Goal: Task Accomplishment & Management: Complete application form

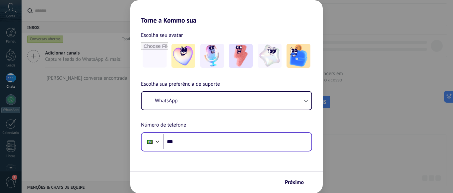
click at [201, 150] on div "Phone ***" at bounding box center [226, 141] width 171 height 19
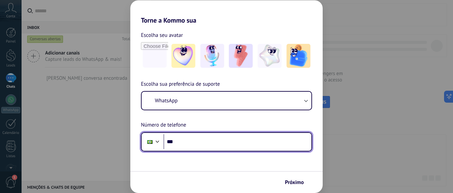
click at [202, 143] on input "***" at bounding box center [237, 141] width 148 height 15
click at [232, 136] on input "***" at bounding box center [237, 141] width 148 height 15
type input "**********"
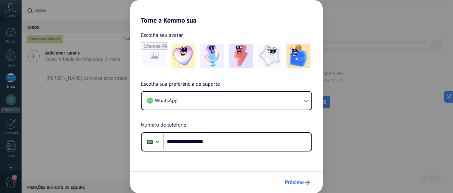
click at [295, 180] on span "Próximo" at bounding box center [294, 182] width 19 height 5
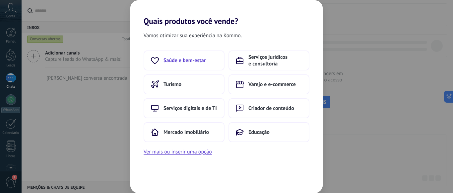
click at [161, 56] on button "Saúde e bem-estar" at bounding box center [184, 60] width 81 height 20
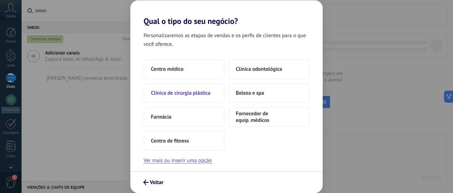
click at [205, 97] on button "Clínica de cirurgia plástica" at bounding box center [184, 93] width 81 height 20
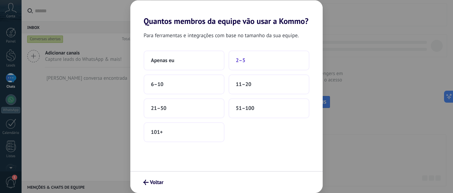
click at [246, 63] on button "2–5" at bounding box center [268, 60] width 81 height 20
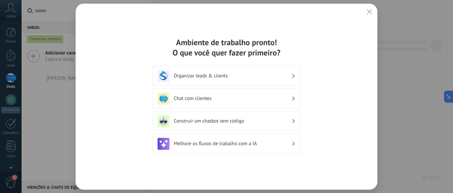
click at [244, 78] on h3 "Organizar leads & clients" at bounding box center [233, 76] width 118 height 6
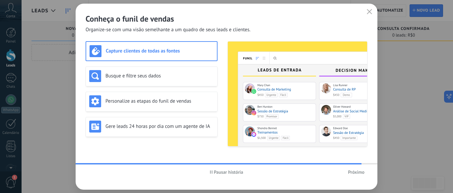
click at [367, 12] on icon "button" at bounding box center [369, 11] width 5 height 5
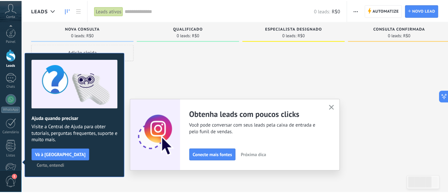
scroll to position [83, 0]
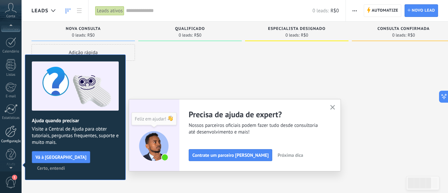
click at [13, 135] on div at bounding box center [10, 131] width 11 height 12
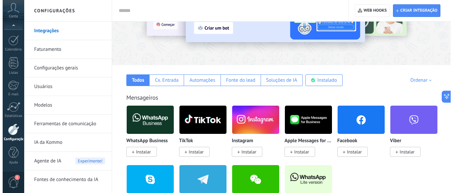
scroll to position [66, 0]
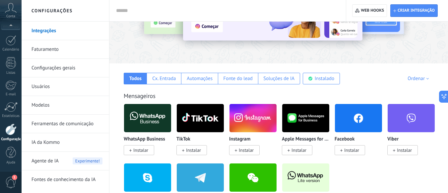
click at [140, 153] on span "Instalar" at bounding box center [140, 150] width 15 height 6
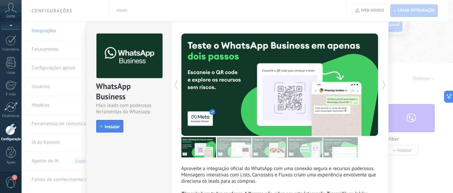
click at [116, 124] on span "Instalar" at bounding box center [112, 126] width 15 height 5
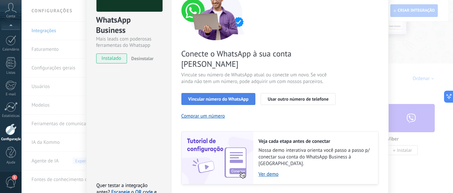
click at [225, 97] on span "Vincular número do WhatsApp" at bounding box center [218, 99] width 60 height 5
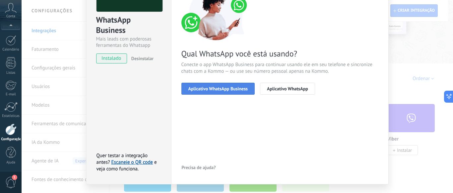
click at [231, 90] on span "Aplicativo WhatsApp Business" at bounding box center [217, 88] width 59 height 5
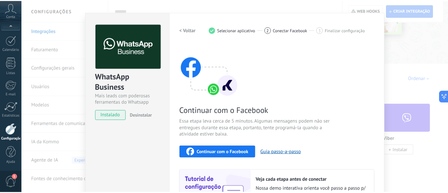
scroll to position [0, 0]
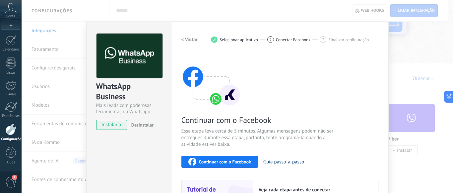
click at [293, 162] on button "Guia passo-a-passo" at bounding box center [283, 162] width 41 height 6
click at [180, 39] on div "Configurações Autorização Esta aba registra os usuários que permitiram acesso à…" at bounding box center [280, 142] width 218 height 241
click at [183, 40] on h2 "< Voltar" at bounding box center [189, 39] width 17 height 6
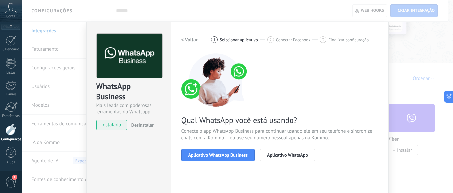
click at [183, 39] on h2 "< Voltar" at bounding box center [189, 39] width 17 height 6
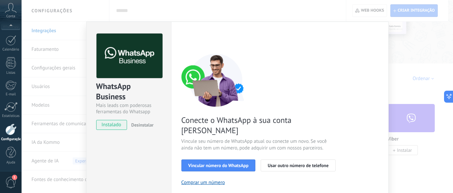
click at [14, 134] on div at bounding box center [10, 129] width 11 height 12
click at [12, 133] on div at bounding box center [10, 129] width 11 height 12
click at [11, 138] on div "Configurações" at bounding box center [10, 139] width 19 height 4
click at [10, 133] on div at bounding box center [10, 129] width 11 height 12
click at [425, 53] on div "WhatsApp Business Mais leads com poderosas ferramentas do Whatsapp instalado De…" at bounding box center [237, 96] width 431 height 193
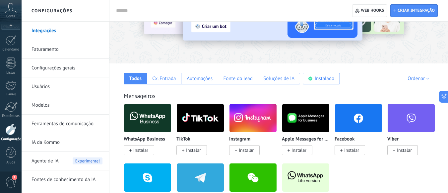
click at [8, 130] on div at bounding box center [10, 129] width 11 height 12
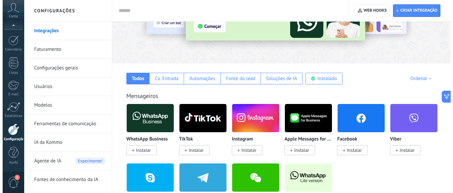
scroll to position [99, 0]
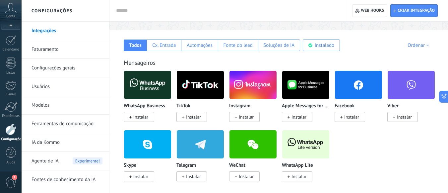
click at [301, 178] on span "Instalar" at bounding box center [299, 176] width 15 height 6
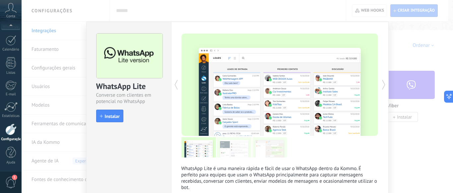
click at [112, 119] on button "Instalar" at bounding box center [109, 115] width 27 height 13
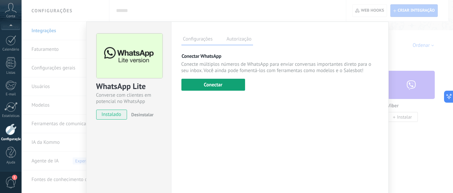
click at [235, 88] on button "Conectar" at bounding box center [213, 85] width 64 height 12
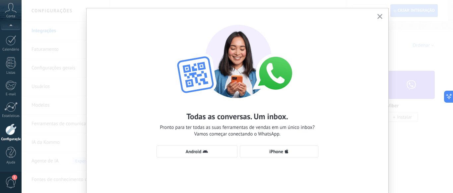
scroll to position [33, 0]
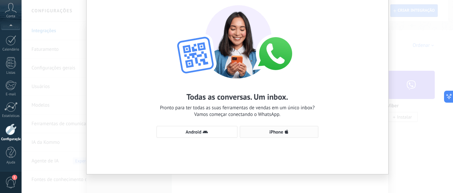
click at [285, 134] on icon "button" at bounding box center [287, 131] width 4 height 5
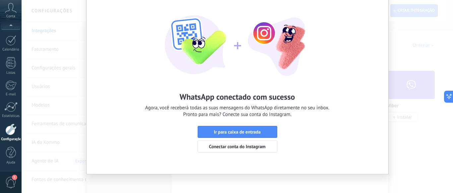
scroll to position [0, 0]
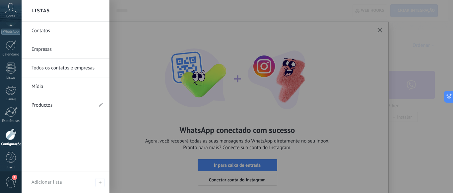
click at [15, 27] on div at bounding box center [11, 27] width 22 height 10
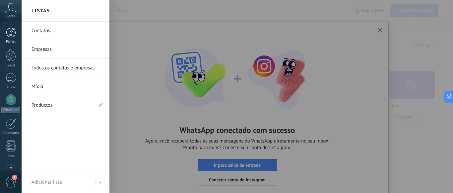
click at [10, 36] on div at bounding box center [11, 33] width 10 height 10
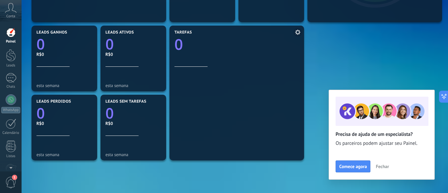
scroll to position [199, 0]
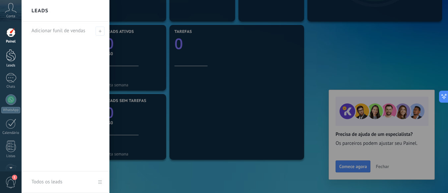
click at [13, 57] on div at bounding box center [11, 55] width 10 height 12
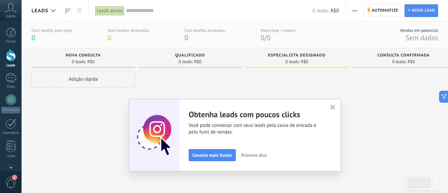
drag, startPoint x: 422, startPoint y: 182, endPoint x: 347, endPoint y: 173, distance: 75.9
click at [347, 173] on body ".abccls-1,.abccls-2{fill-rule:evenodd}.abccls-2{fill:#fff} .abfcls-1{fill:none}…" at bounding box center [224, 96] width 448 height 193
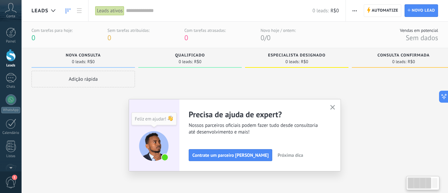
drag, startPoint x: 415, startPoint y: 183, endPoint x: 365, endPoint y: 166, distance: 53.4
click at [365, 166] on body ".abccls-1,.abccls-2{fill-rule:evenodd}.abccls-2{fill:#fff} .abfcls-1{fill:none}…" at bounding box center [224, 96] width 448 height 193
click at [411, 179] on div at bounding box center [420, 182] width 24 height 11
drag, startPoint x: 427, startPoint y: 184, endPoint x: 101, endPoint y: 103, distance: 335.6
click at [101, 103] on body ".abccls-1,.abccls-2{fill-rule:evenodd}.abccls-2{fill:#fff} .abfcls-1{fill:none}…" at bounding box center [224, 96] width 448 height 193
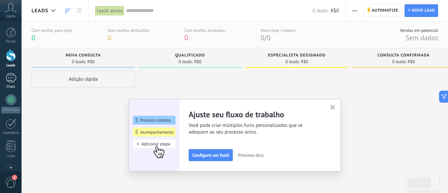
click at [13, 78] on div at bounding box center [11, 78] width 11 height 10
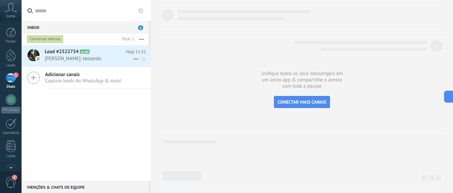
click at [113, 52] on h2 "Lead #2522754 A100" at bounding box center [85, 51] width 81 height 7
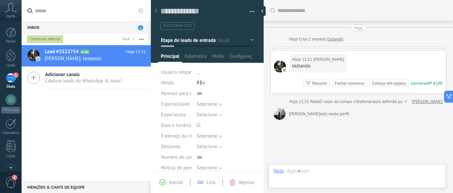
scroll to position [28, 0]
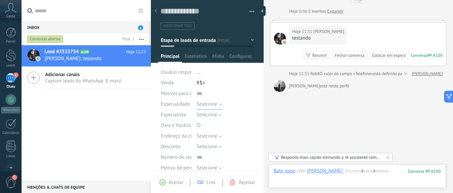
click at [218, 106] on button "Selecione" at bounding box center [210, 104] width 26 height 11
click at [237, 90] on input "text" at bounding box center [225, 93] width 57 height 11
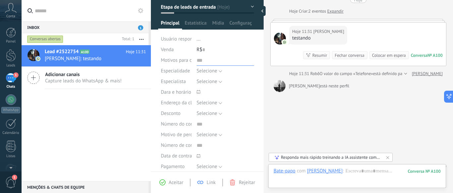
scroll to position [0, 0]
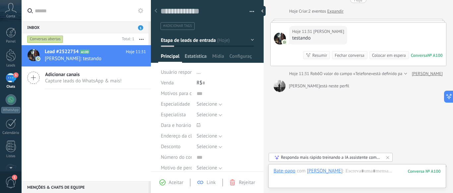
click at [198, 58] on span "Estatísticas" at bounding box center [196, 58] width 22 height 10
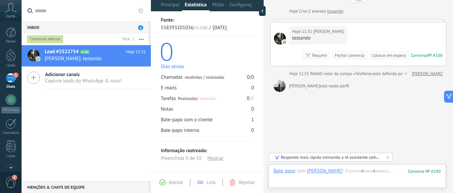
scroll to position [57, 0]
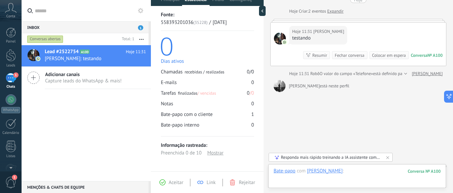
click at [355, 172] on div at bounding box center [357, 177] width 167 height 20
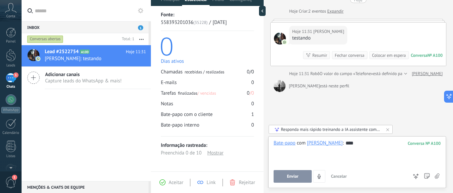
click at [344, 143] on div "****" at bounding box center [357, 152] width 167 height 25
click at [297, 176] on span "Enviar" at bounding box center [293, 176] width 12 height 5
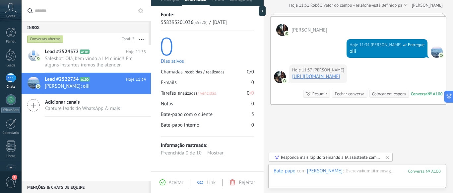
scroll to position [116, 0]
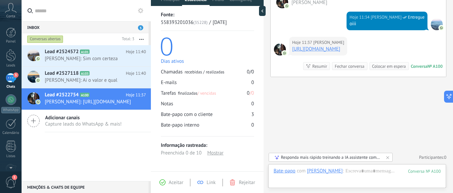
drag, startPoint x: 407, startPoint y: 125, endPoint x: 130, endPoint y: 165, distance: 279.8
click at [130, 165] on div "Lead #2524572 A101 Hoje 11:40 [PERSON_NAME]: Sim com certeza Lead #2527118 A103" at bounding box center [86, 113] width 129 height 136
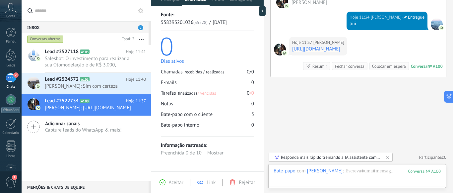
scroll to position [0, 0]
